Goal: Task Accomplishment & Management: Complete application form

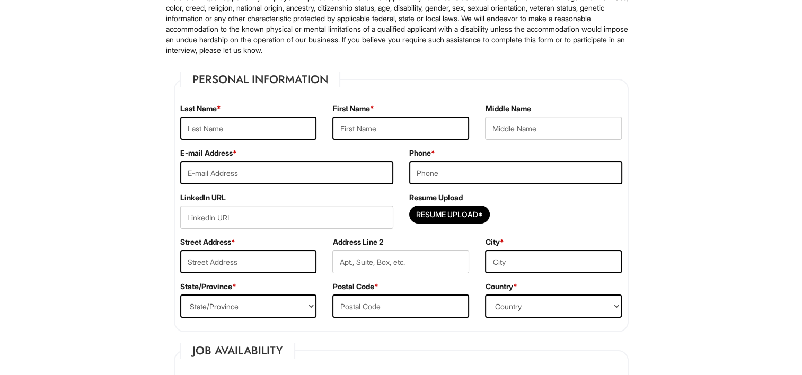
scroll to position [106, 0]
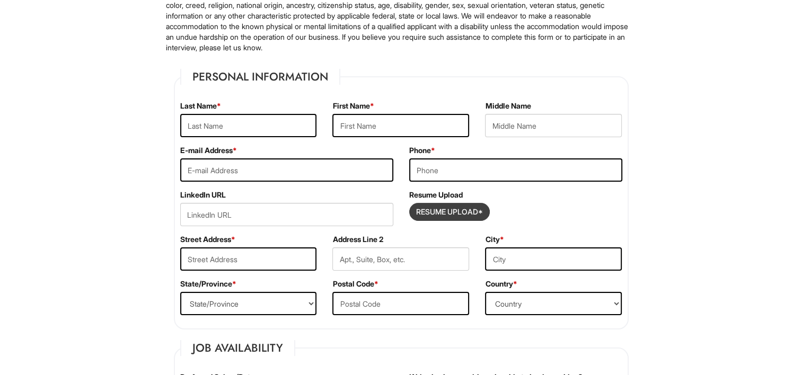
click at [449, 214] on input "Resume Upload*" at bounding box center [449, 211] width 79 height 17
type input "C:\fakepath\Official Resume (6).pdf"
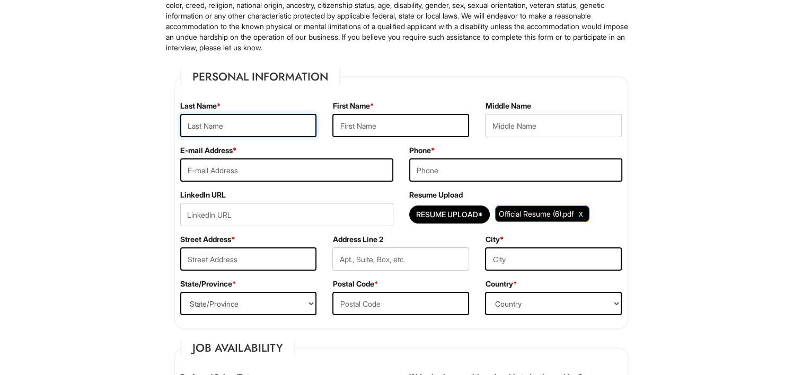
click at [296, 129] on input "text" at bounding box center [248, 125] width 137 height 23
type input "[PERSON_NAME]"
type input "Trevon"
type input "[EMAIL_ADDRESS][DOMAIN_NAME]"
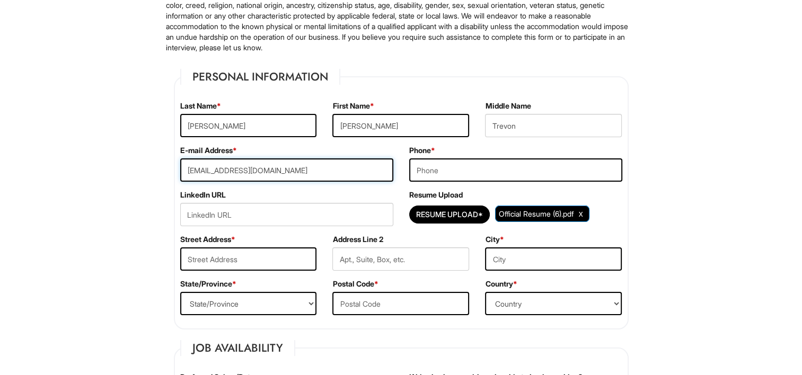
type input "7023005793"
type input "[STREET_ADDRESS][PERSON_NAME]"
type input "[GEOGRAPHIC_DATA]"
select select "NV"
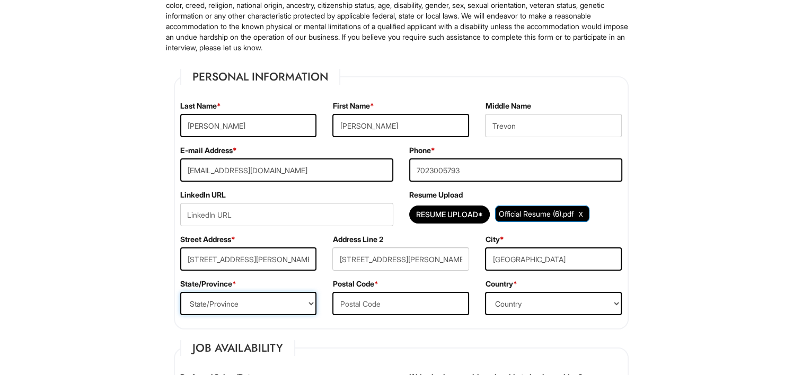
type input "89081"
select select "[GEOGRAPHIC_DATA]"
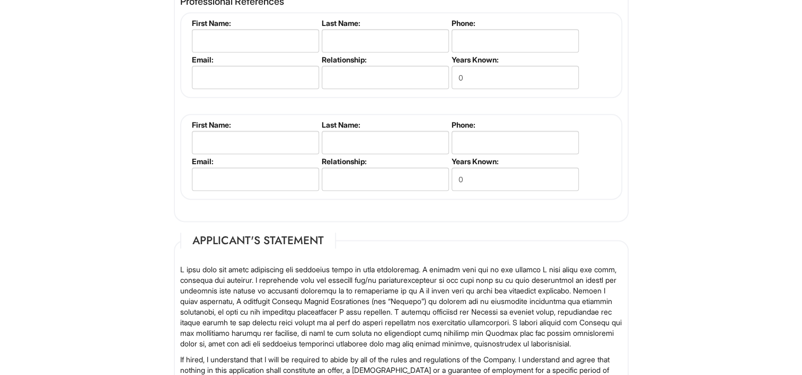
scroll to position [1325, 0]
